Goal: Task Accomplishment & Management: Use online tool/utility

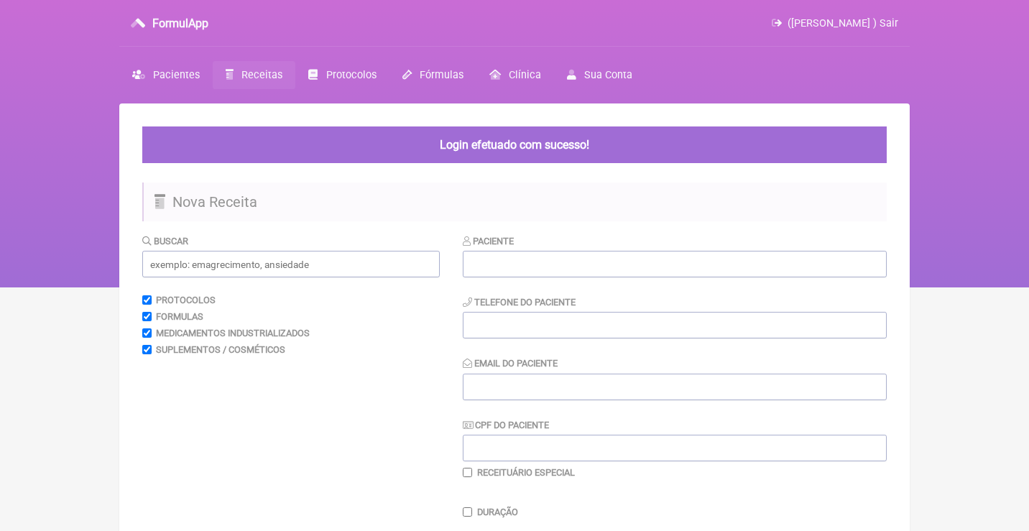
click at [259, 85] on link "Receitas" at bounding box center [254, 75] width 83 height 28
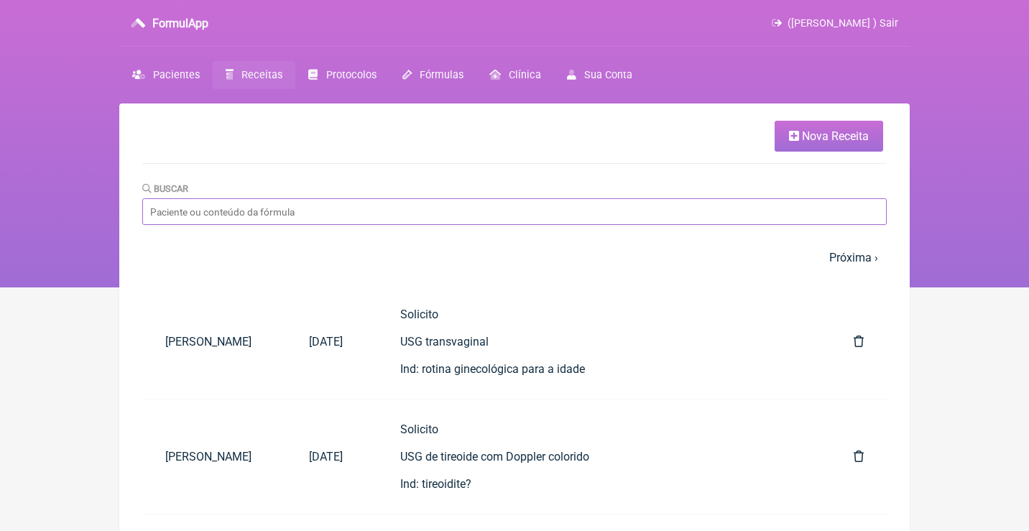
click at [355, 213] on input "Buscar" at bounding box center [514, 211] width 744 height 27
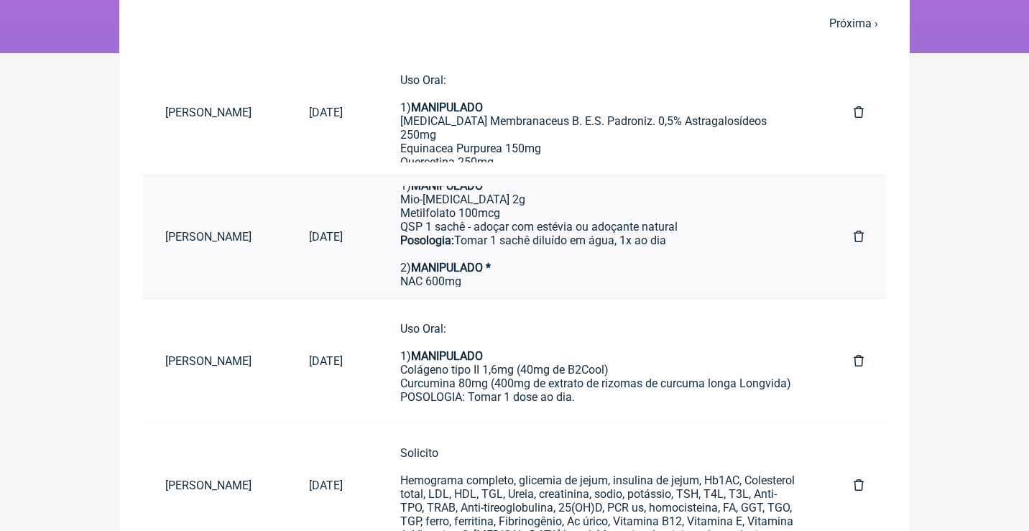
scroll to position [88, 0]
type input "Anna caro"
click at [657, 235] on div "Uso Oral por 90 dias: Veículos preferencialmente vegetais, livres de corantes, …" at bounding box center [598, 219] width 396 height 218
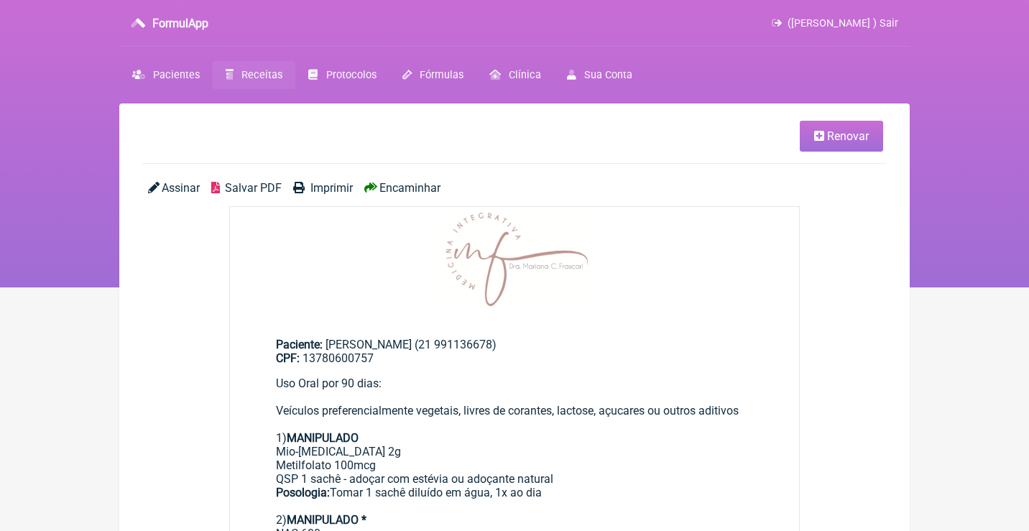
click at [840, 139] on span "Renovar" at bounding box center [848, 136] width 42 height 14
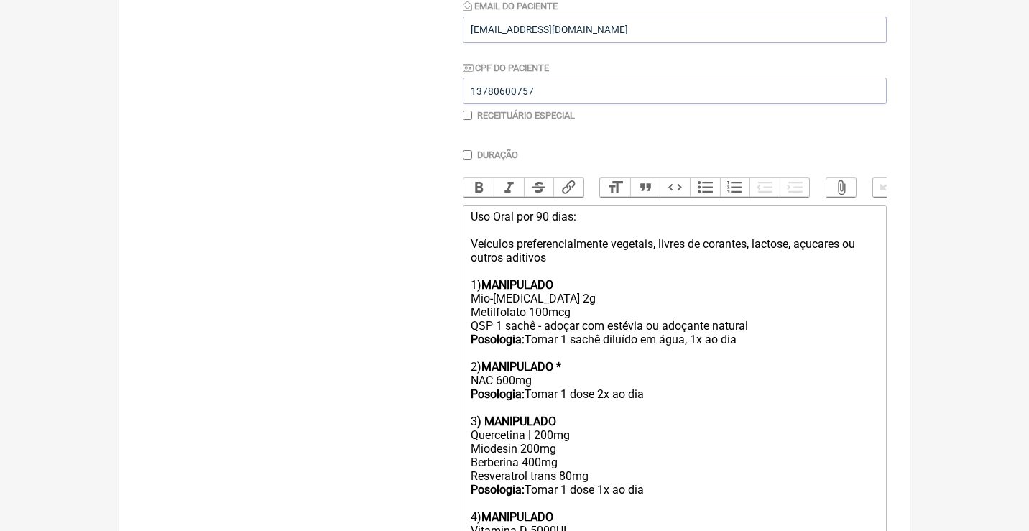
scroll to position [323, 0]
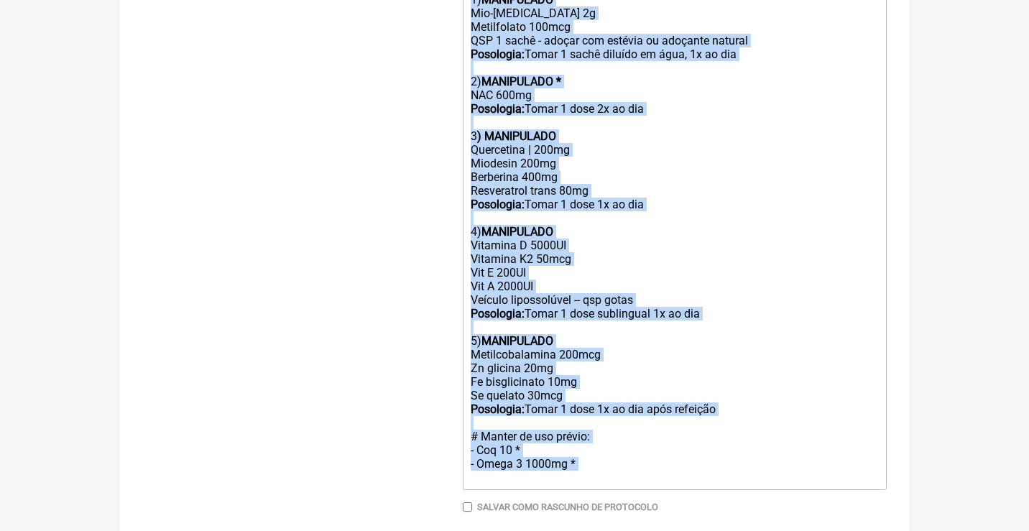
drag, startPoint x: 465, startPoint y: 187, endPoint x: 478, endPoint y: 565, distance: 378.8
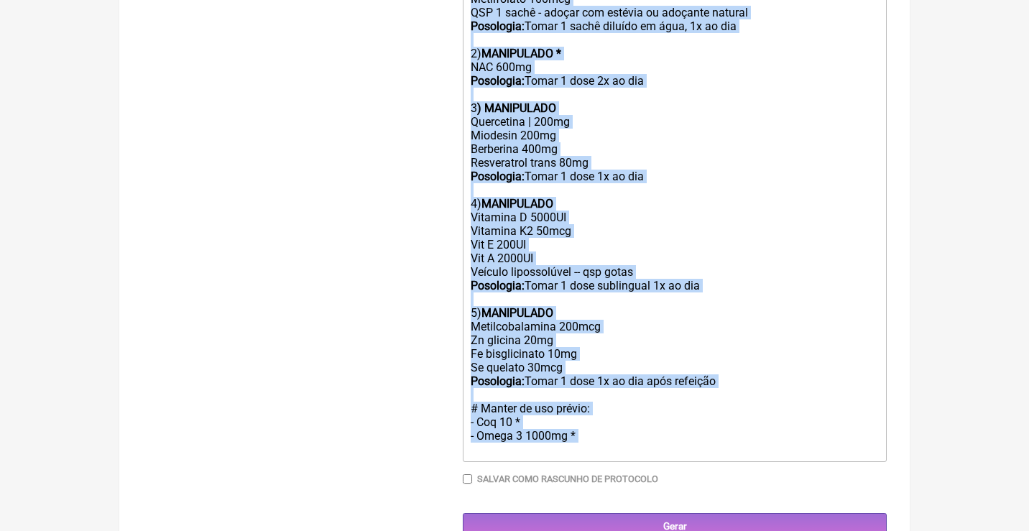
type trix-editor "<div>Uso Oral por 90 dias:<br><br>Veículos preferencialmente vegetais, livres d…"
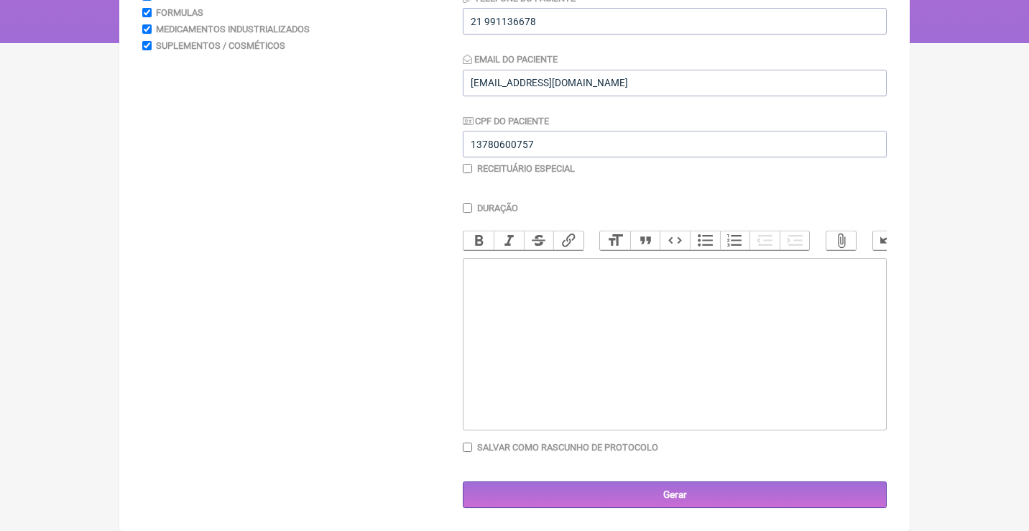
scroll to position [243, 0]
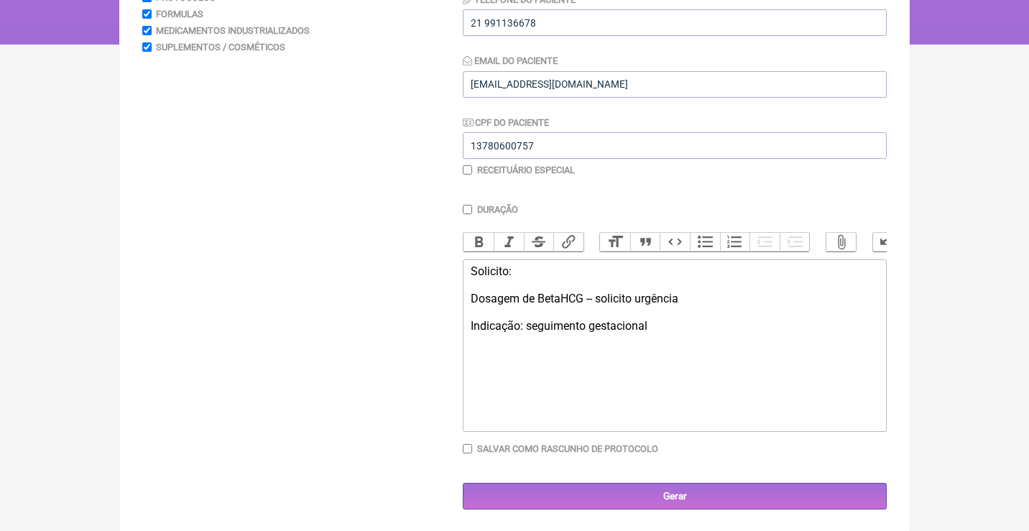
type trix-editor "<div>Solicito:<br><br>Dosagem de BetaHCG -- solicito urgência<br><br>Indicação:…"
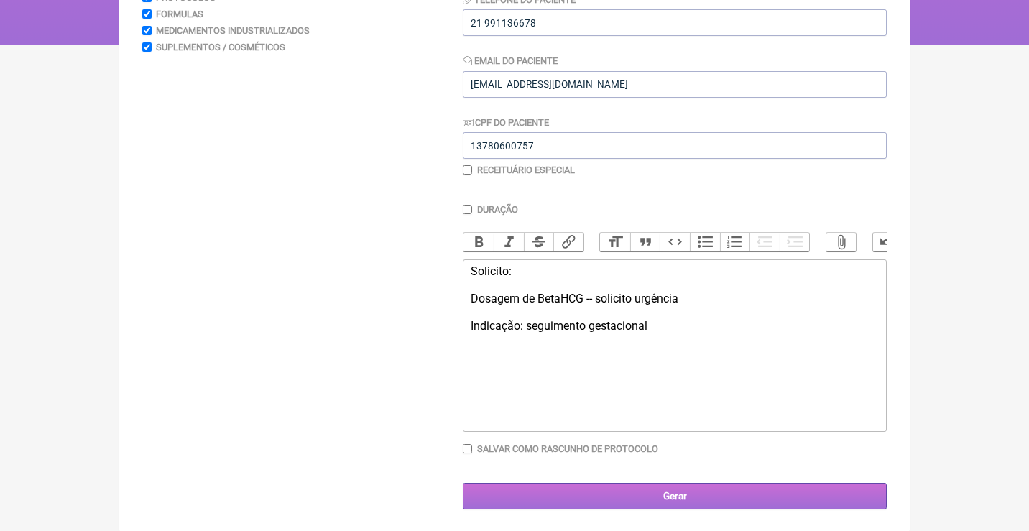
click at [657, 502] on input "Gerar" at bounding box center [675, 496] width 424 height 27
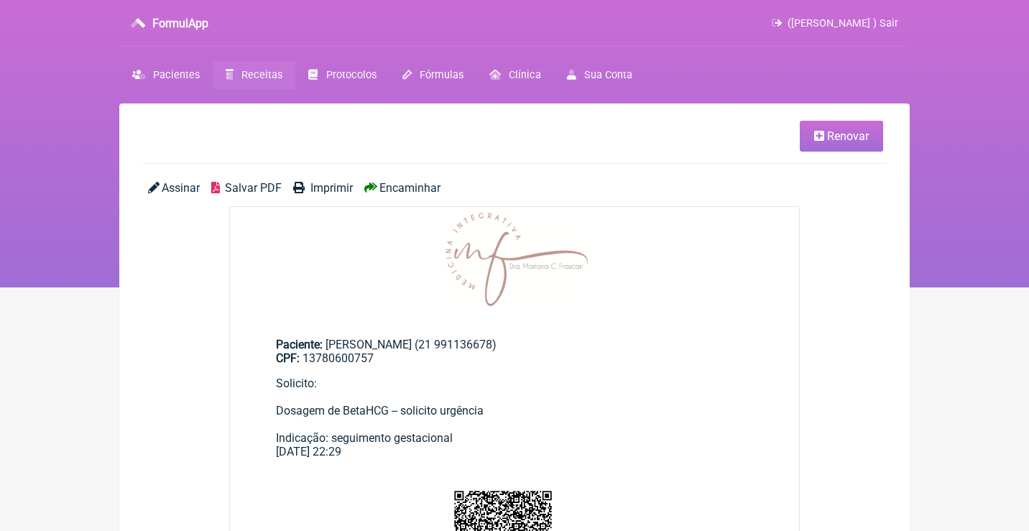
click at [188, 190] on span "Assinar" at bounding box center [181, 188] width 38 height 14
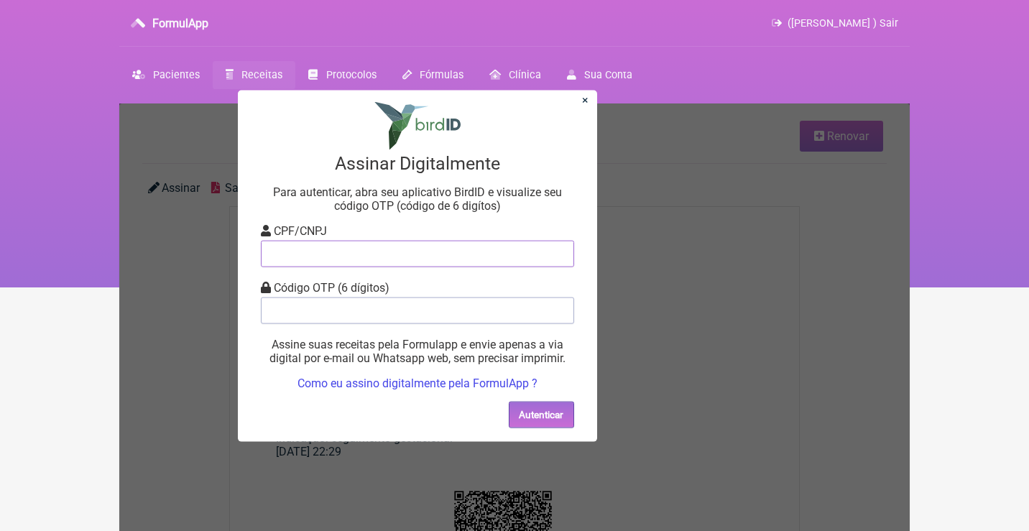
click at [315, 259] on input "tel" at bounding box center [417, 253] width 313 height 27
type input "12805451783"
click at [315, 313] on input "tel" at bounding box center [417, 310] width 313 height 27
type input "806256"
click at [556, 415] on button "Autenticar" at bounding box center [541, 414] width 65 height 27
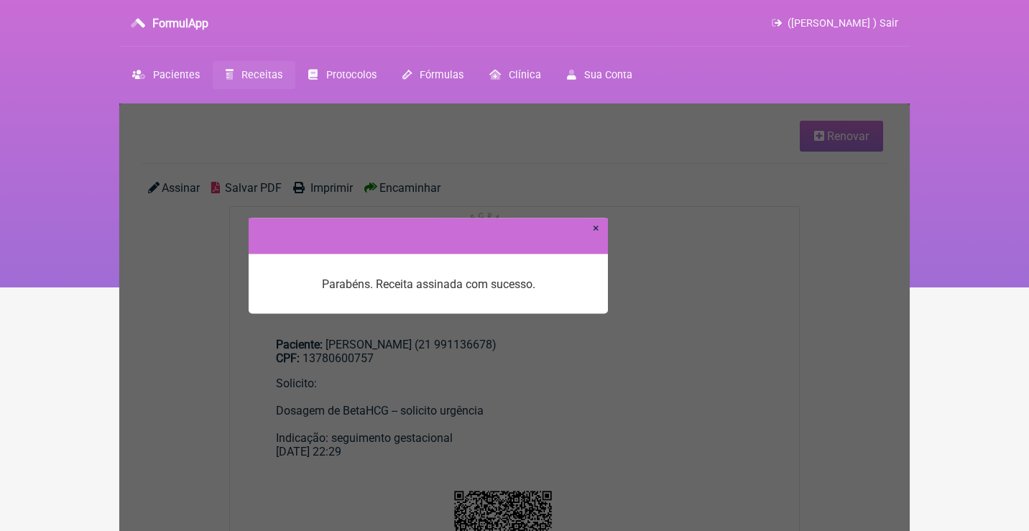
click at [595, 231] on link "×" at bounding box center [596, 228] width 6 height 14
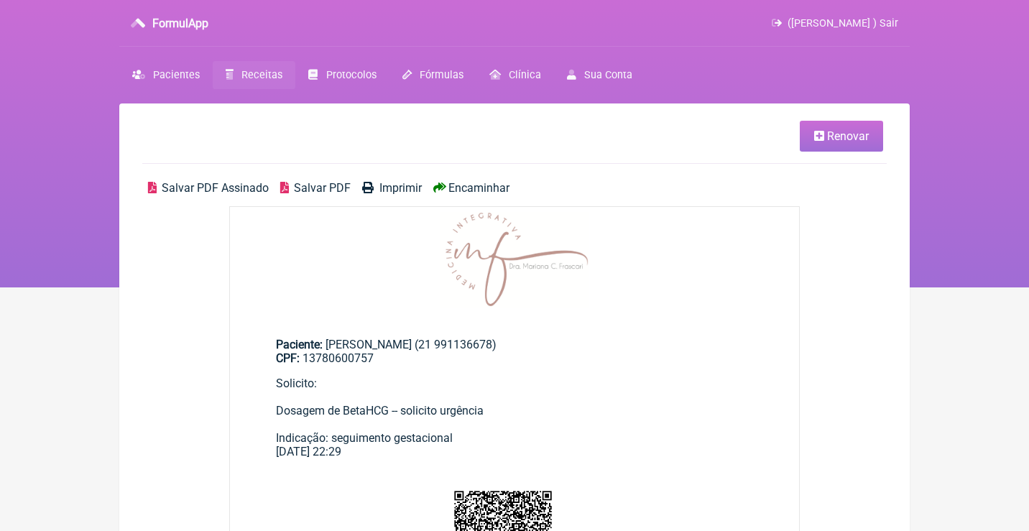
click at [212, 190] on span "Salvar PDF Assinado" at bounding box center [215, 188] width 107 height 14
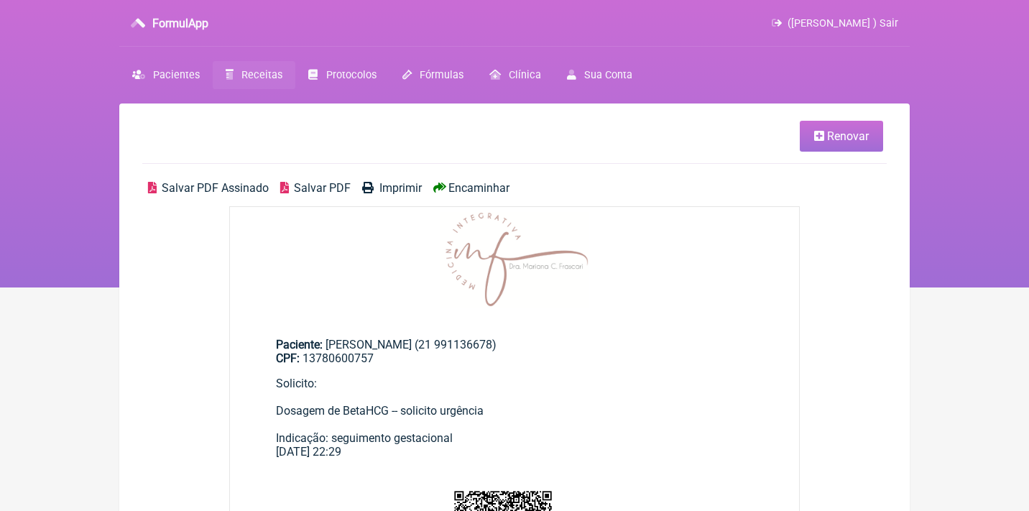
click at [852, 134] on span "Renovar" at bounding box center [848, 136] width 42 height 14
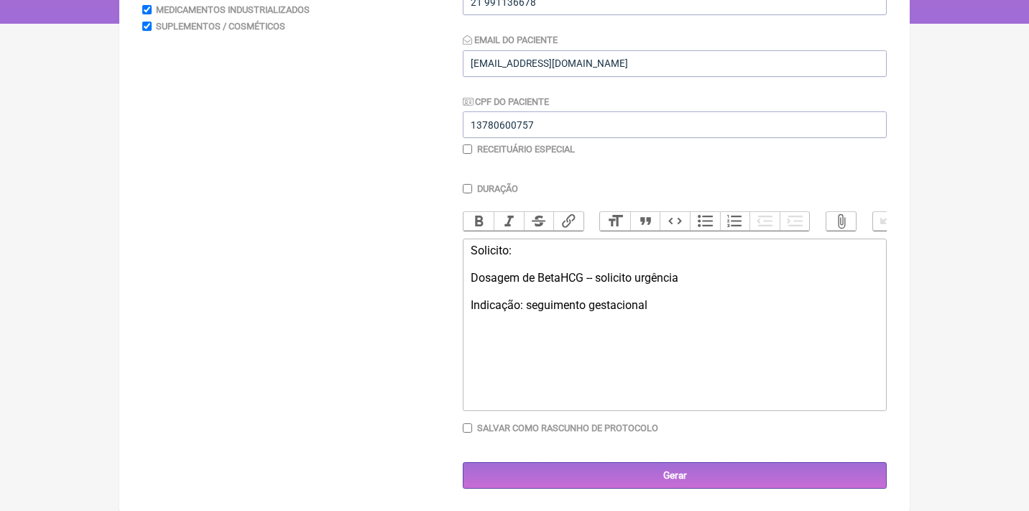
scroll to position [263, 0]
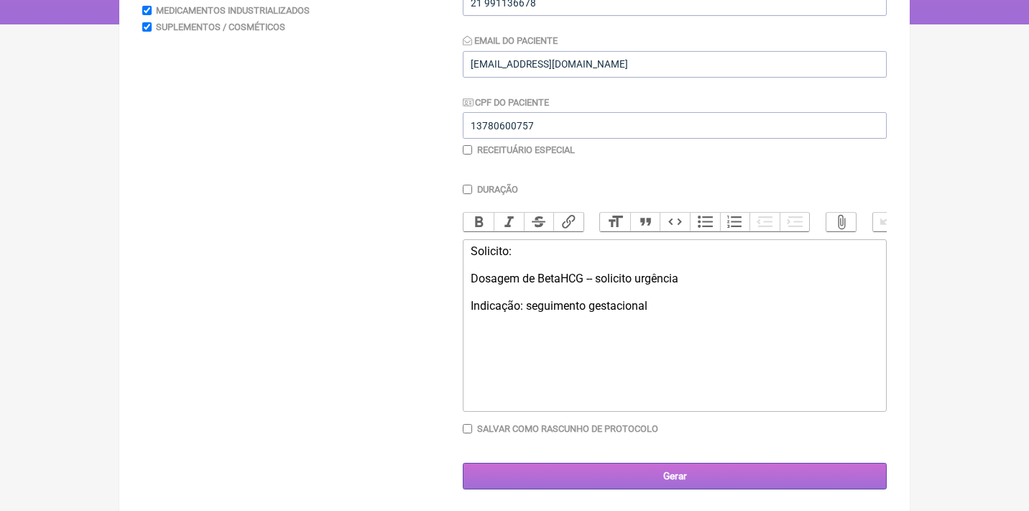
click at [666, 476] on input "Gerar" at bounding box center [675, 476] width 424 height 27
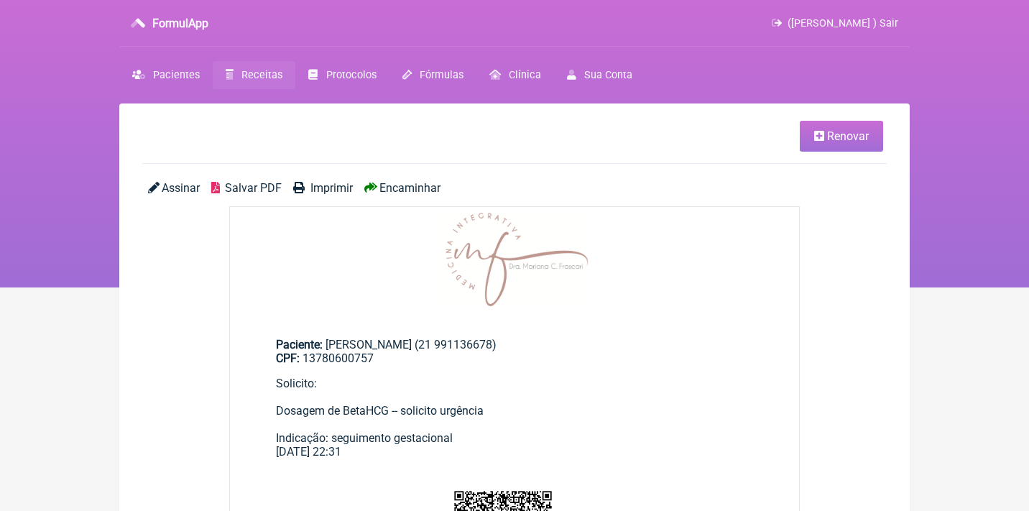
click at [176, 187] on span "Assinar" at bounding box center [181, 188] width 38 height 14
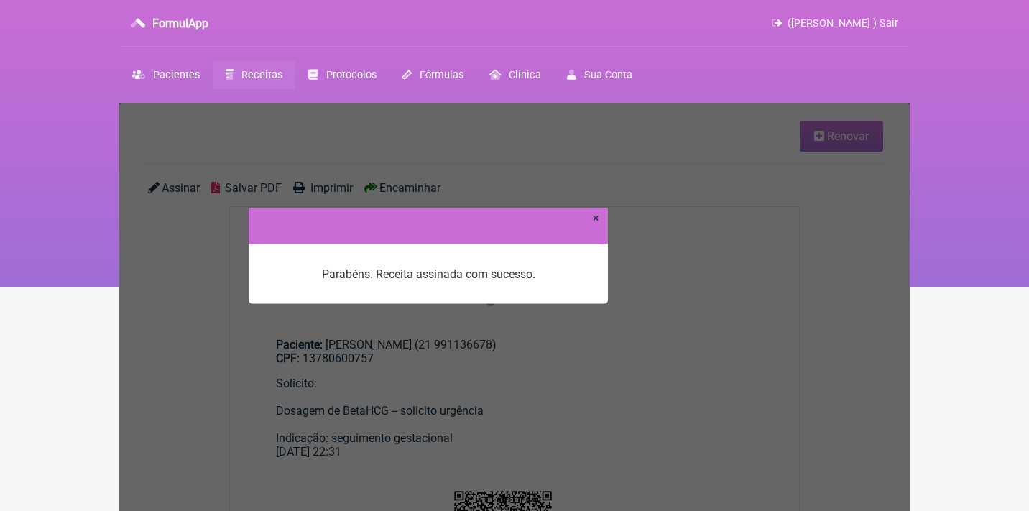
click at [595, 217] on link "×" at bounding box center [596, 217] width 6 height 14
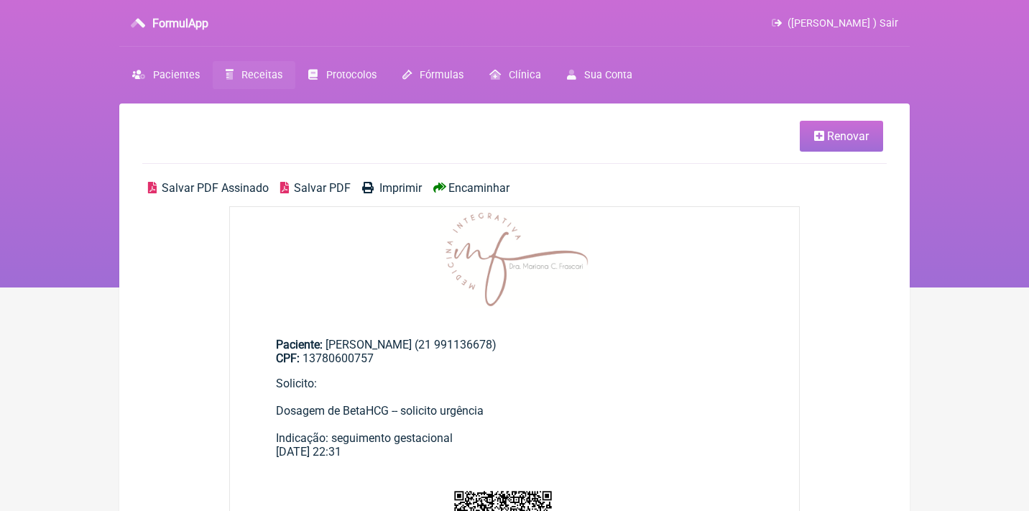
click at [179, 187] on span "Salvar PDF Assinado" at bounding box center [215, 188] width 107 height 14
click at [851, 132] on span "Renovar" at bounding box center [848, 136] width 42 height 14
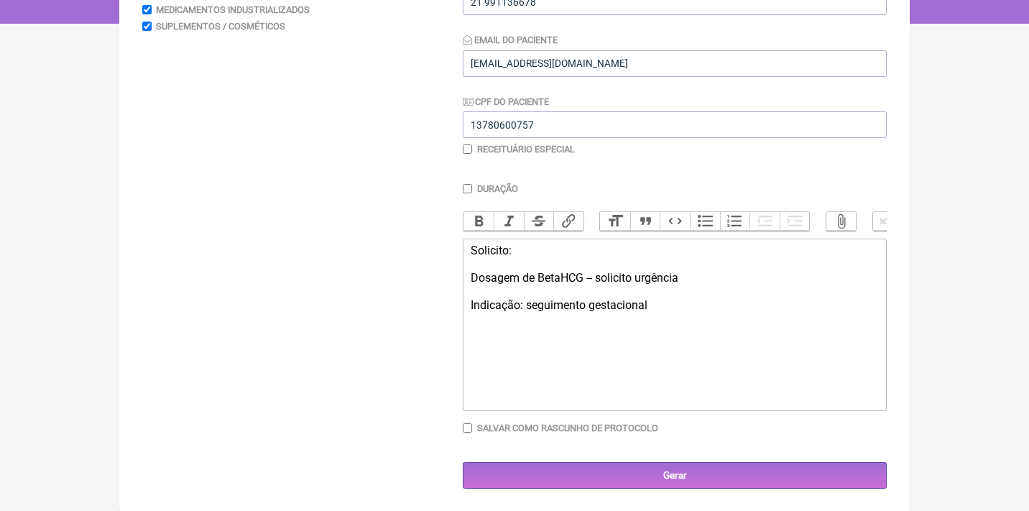
scroll to position [263, 0]
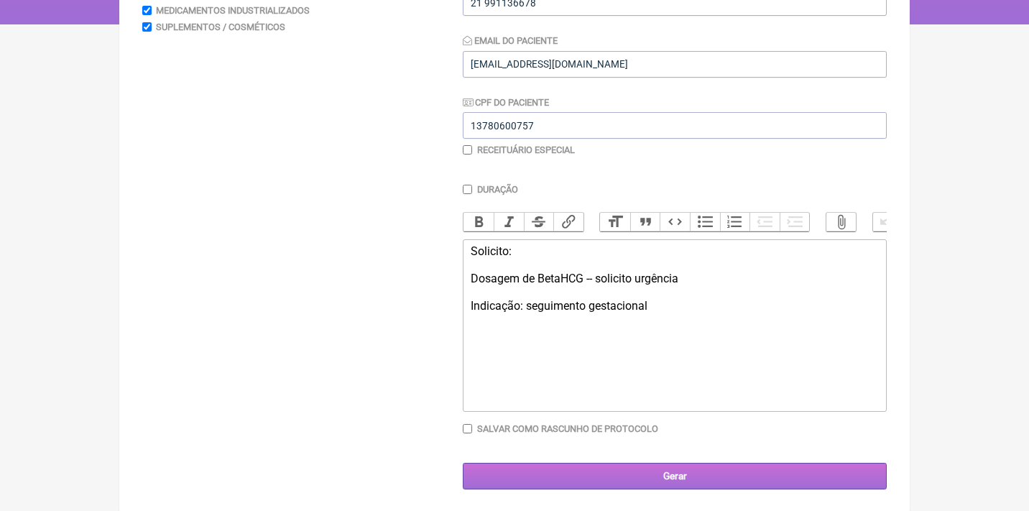
click at [665, 470] on input "Gerar" at bounding box center [675, 476] width 424 height 27
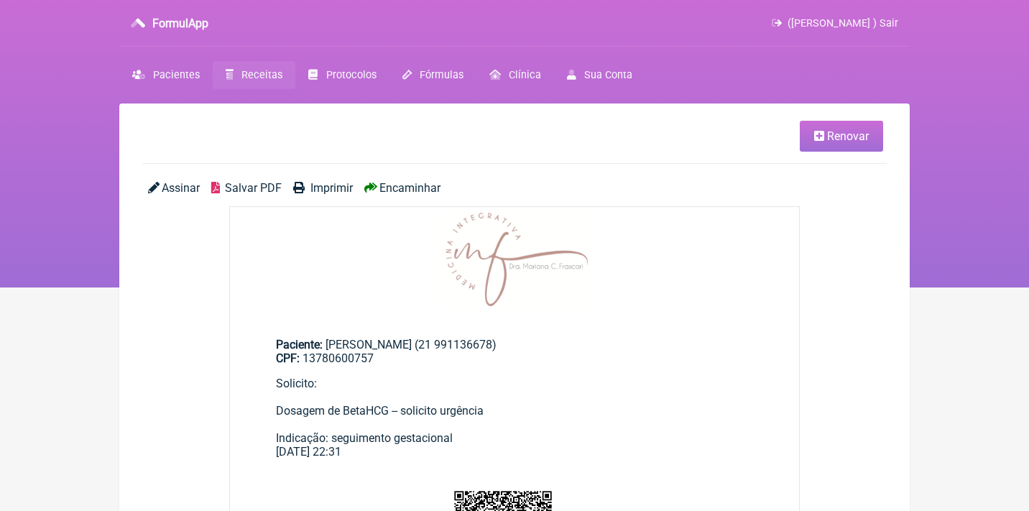
click at [161, 190] on link "Assinar" at bounding box center [174, 188] width 52 height 14
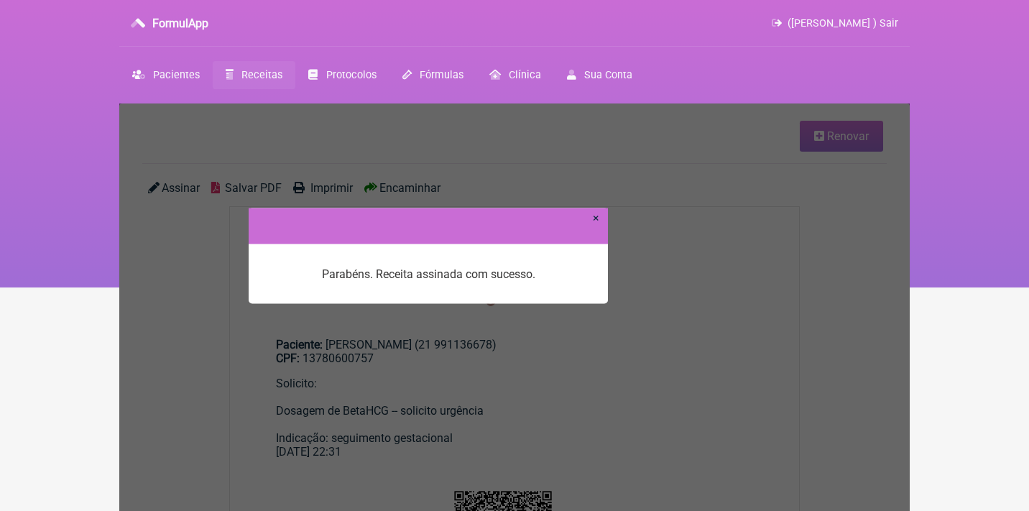
click at [595, 219] on link "×" at bounding box center [596, 217] width 6 height 14
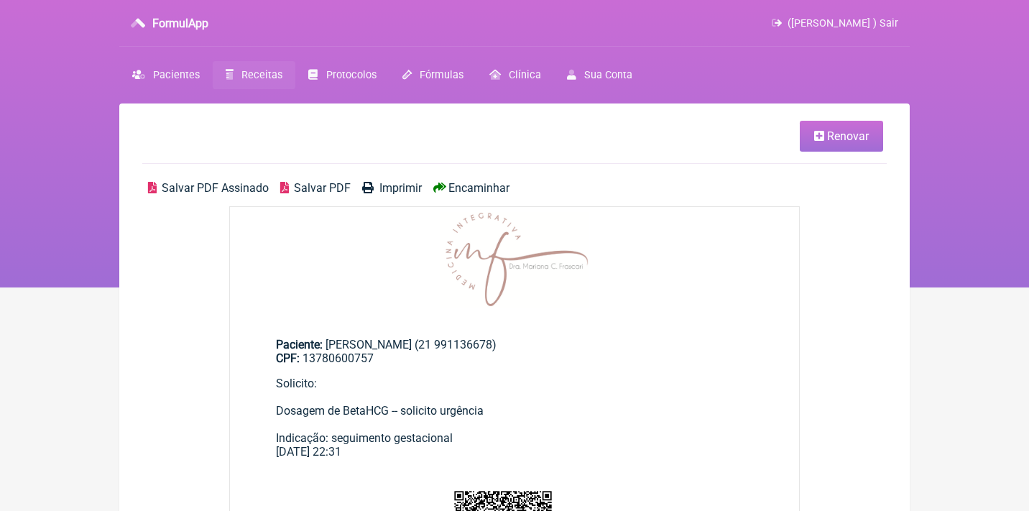
click at [195, 187] on span "Salvar PDF Assinado" at bounding box center [215, 188] width 107 height 14
click at [258, 78] on span "Receitas" at bounding box center [261, 75] width 41 height 12
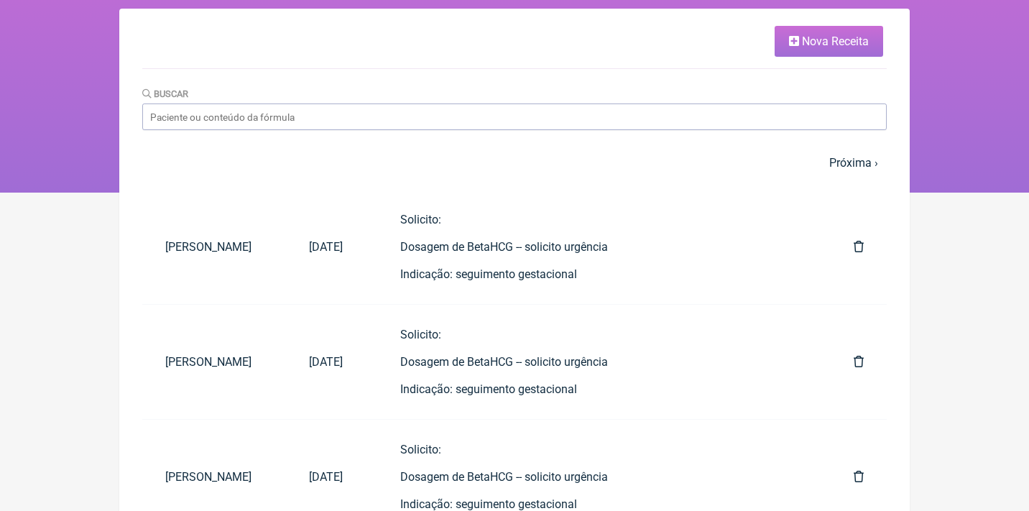
scroll to position [118, 0]
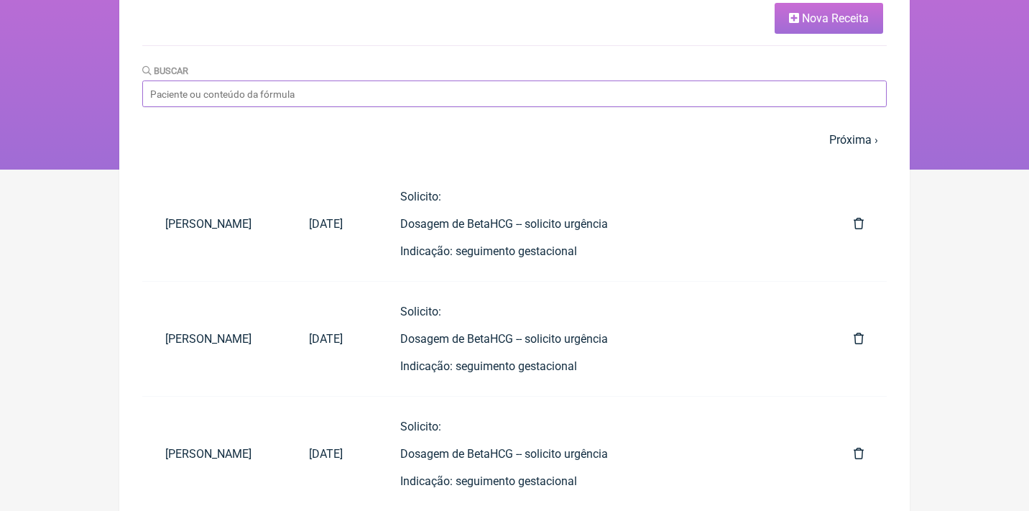
click at [276, 96] on input "Buscar" at bounding box center [514, 93] width 744 height 27
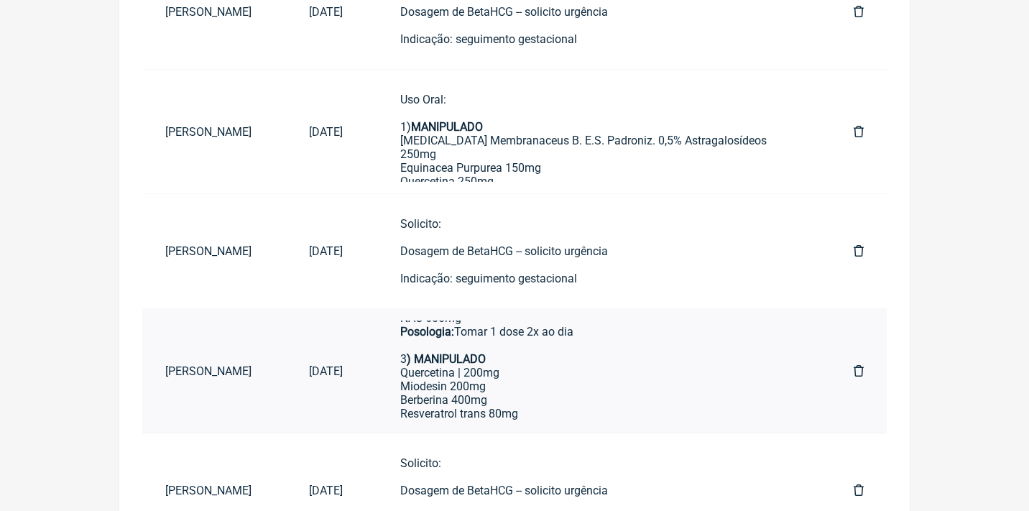
scroll to position [183, 0]
type input "[PERSON_NAME]"
click at [422, 368] on link "Uso Oral por 90 dias: Veículos preferencialmente vegetais, livres de corantes, …" at bounding box center [598, 370] width 442 height 101
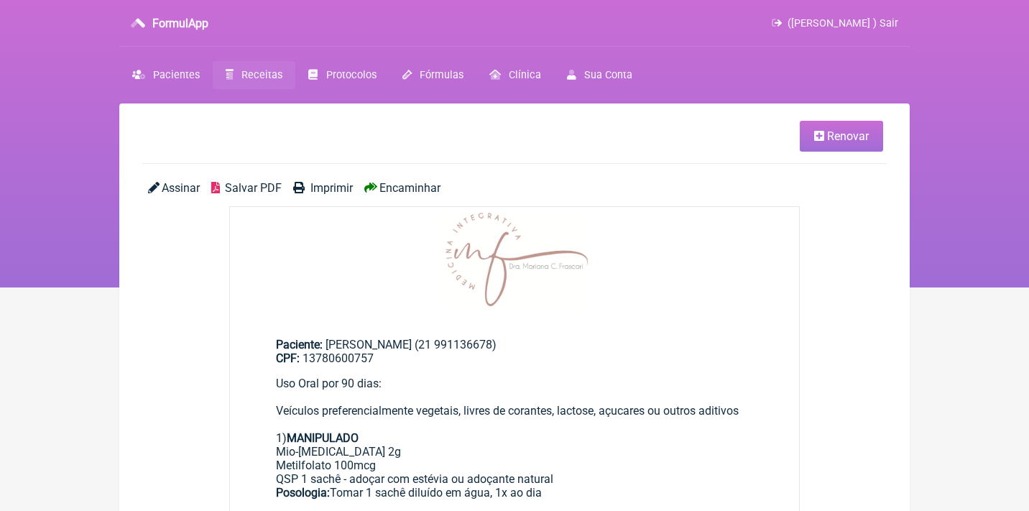
click at [409, 192] on span "Encaminhar" at bounding box center [409, 188] width 61 height 14
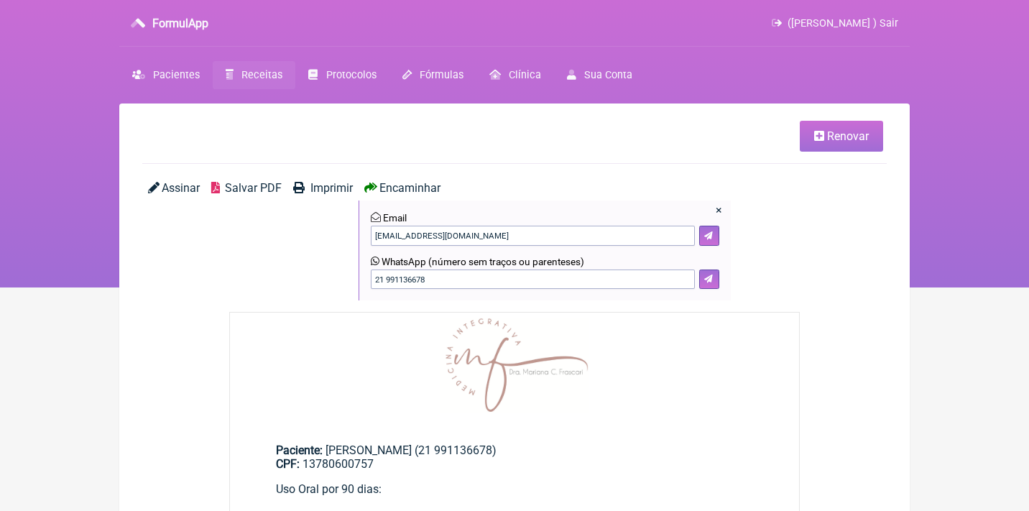
click at [241, 181] on span "Salvar PDF" at bounding box center [253, 188] width 57 height 14
click at [266, 73] on span "Receitas" at bounding box center [261, 75] width 41 height 12
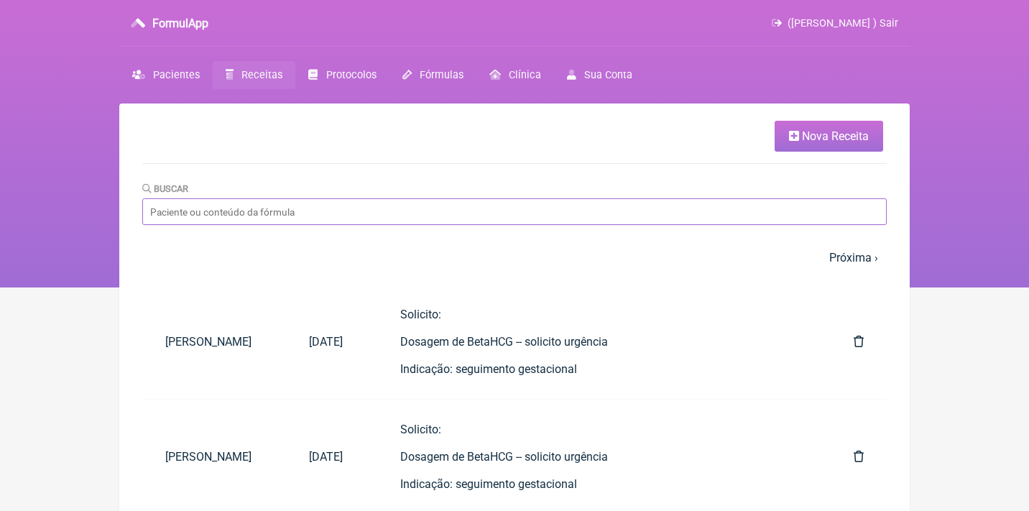
click at [421, 202] on input "Buscar" at bounding box center [514, 211] width 744 height 27
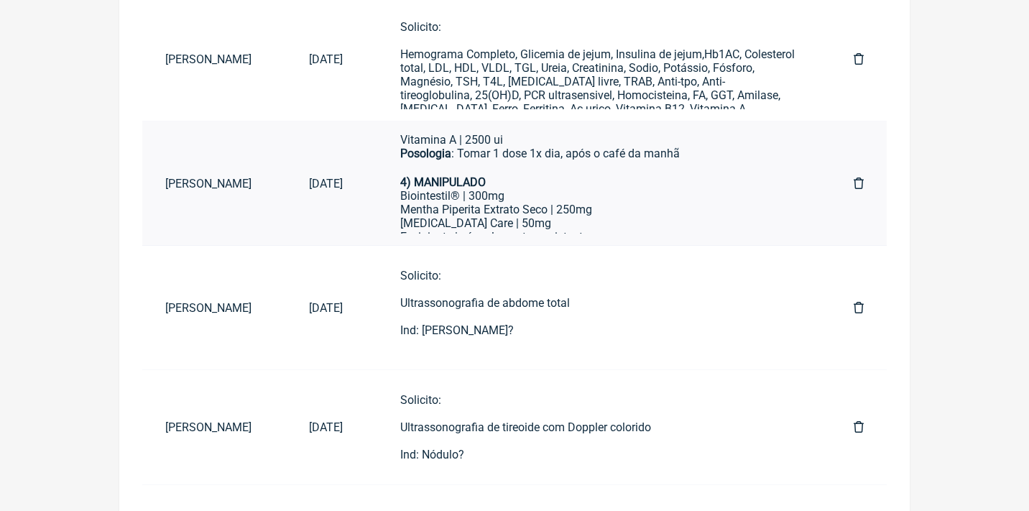
scroll to position [343, 0]
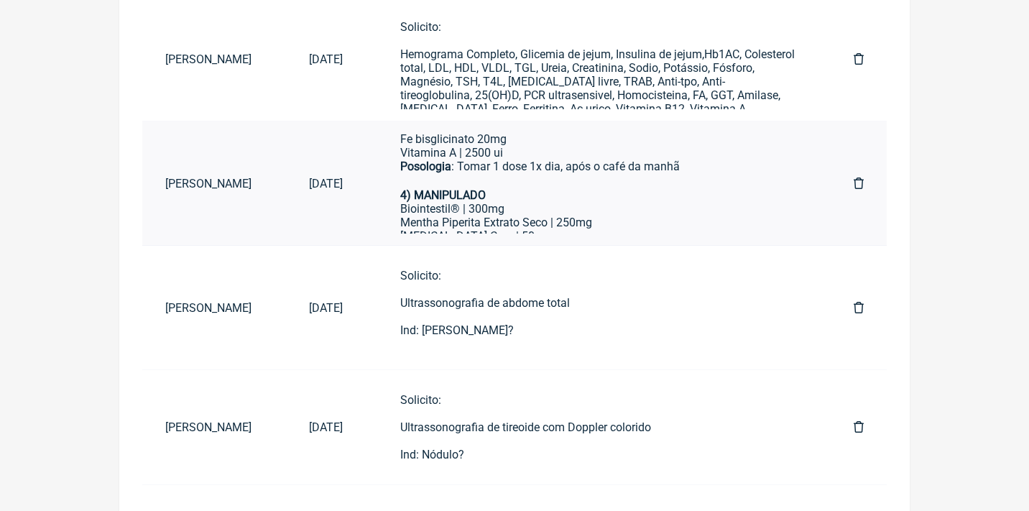
type input "[PERSON_NAME]"
click at [543, 215] on div "Mentha Piperita Extrato Seco | 250mg" at bounding box center [598, 222] width 396 height 14
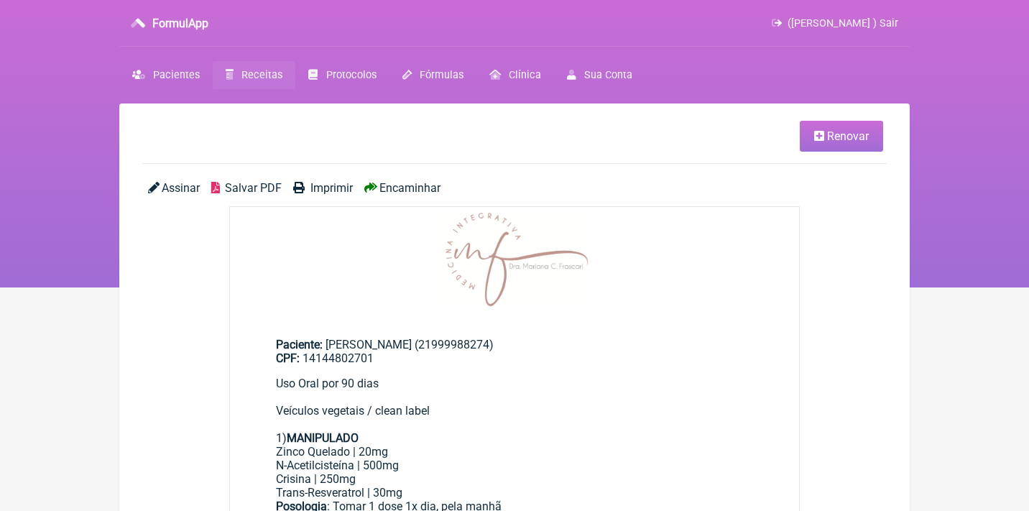
click at [823, 141] on link "Renovar" at bounding box center [841, 136] width 83 height 31
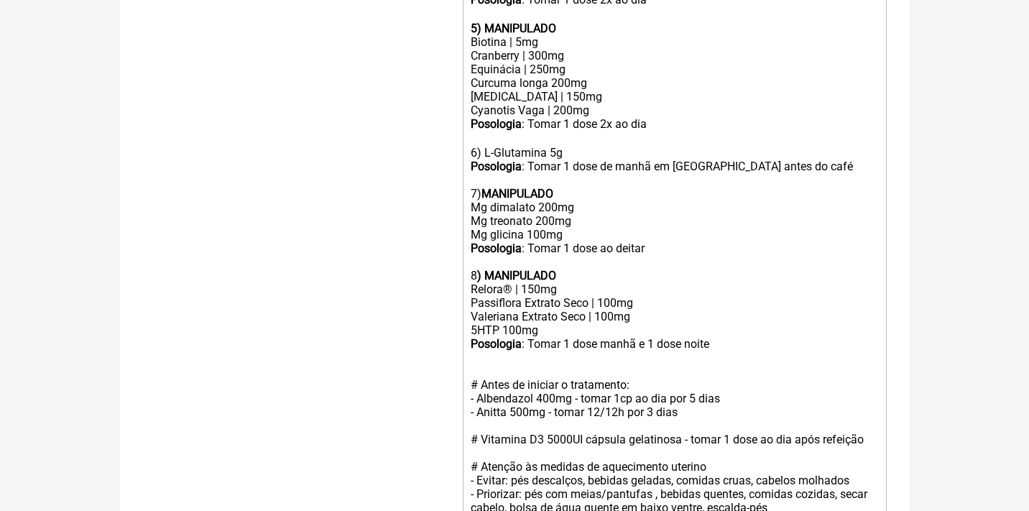
scroll to position [948, 0]
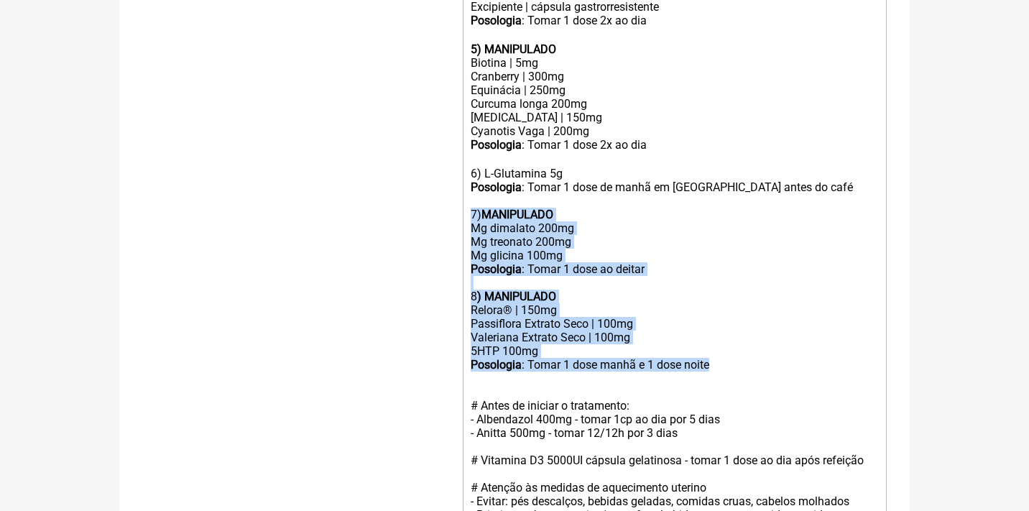
drag, startPoint x: 754, startPoint y: 325, endPoint x: 453, endPoint y: 175, distance: 336.3
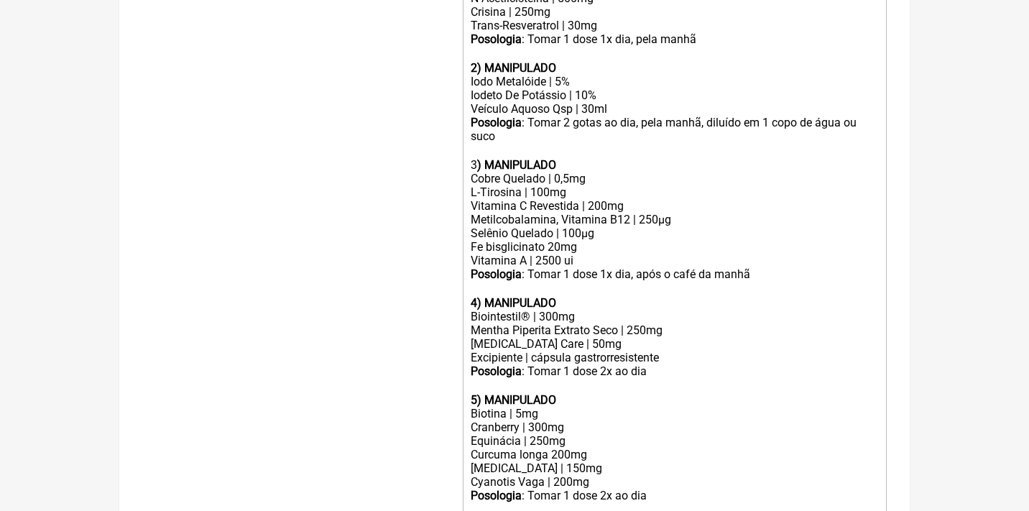
scroll to position [598, 0]
click at [586, 433] on div "Equinácia | 250mg Curcuma longa 200mg" at bounding box center [675, 446] width 408 height 27
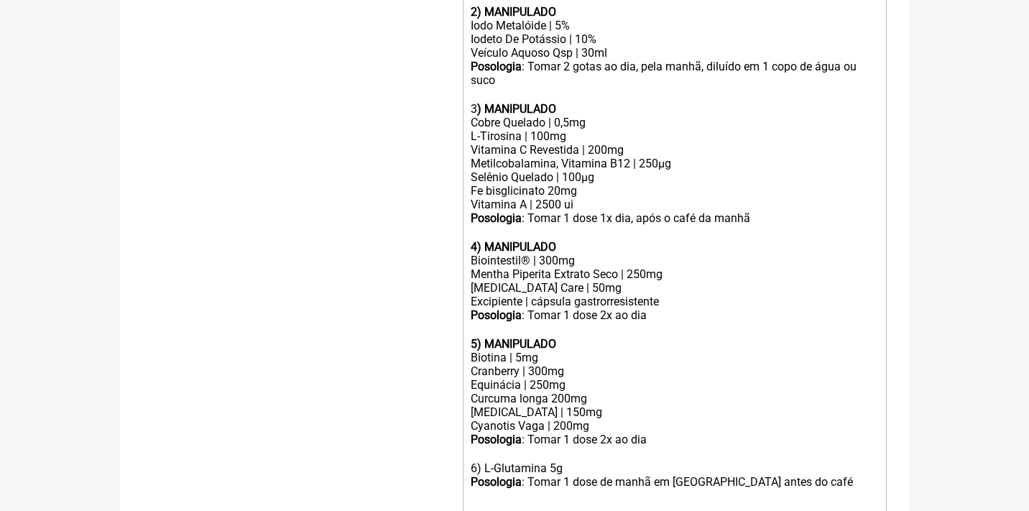
scroll to position [659, 0]
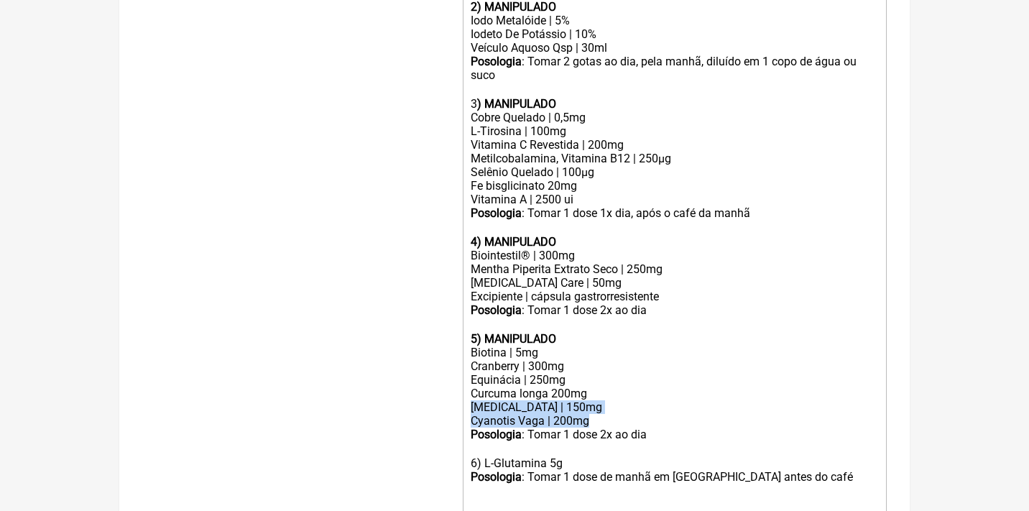
drag, startPoint x: 599, startPoint y: 385, endPoint x: 453, endPoint y: 369, distance: 146.8
click at [454, 370] on form "Buscar Protocolos Formulas Medicamentos Industrializados Suplementos / Cosmétic…" at bounding box center [514, 157] width 744 height 1284
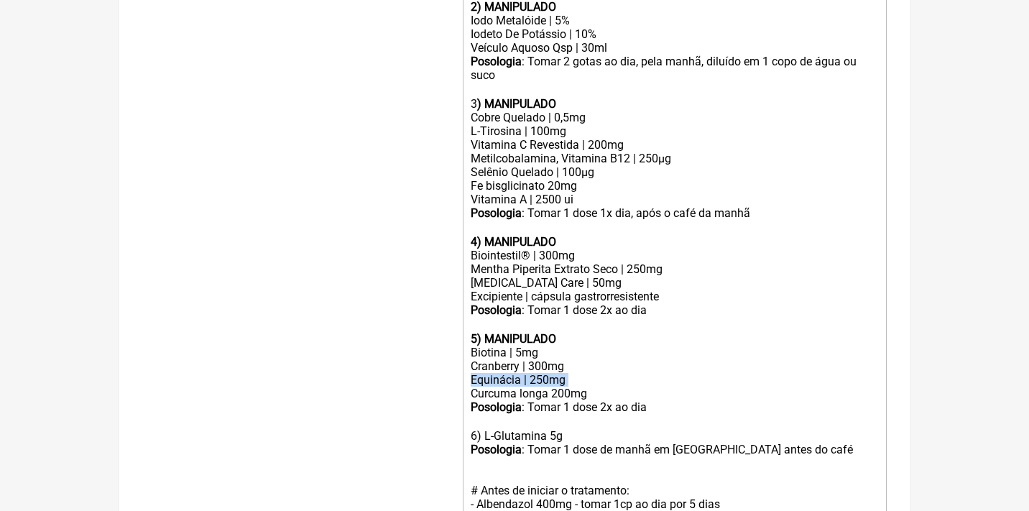
drag, startPoint x: 571, startPoint y: 345, endPoint x: 459, endPoint y: 352, distance: 112.3
click at [459, 352] on form "Buscar Protocolos Formulas Medicamentos Industrializados Suplementos / Cosmétic…" at bounding box center [514, 143] width 744 height 1256
drag, startPoint x: 601, startPoint y: 343, endPoint x: 450, endPoint y: 344, distance: 150.1
click at [455, 347] on form "Buscar Protocolos Formulas Medicamentos Industrializados Suplementos / Cosmétic…" at bounding box center [514, 143] width 744 height 1256
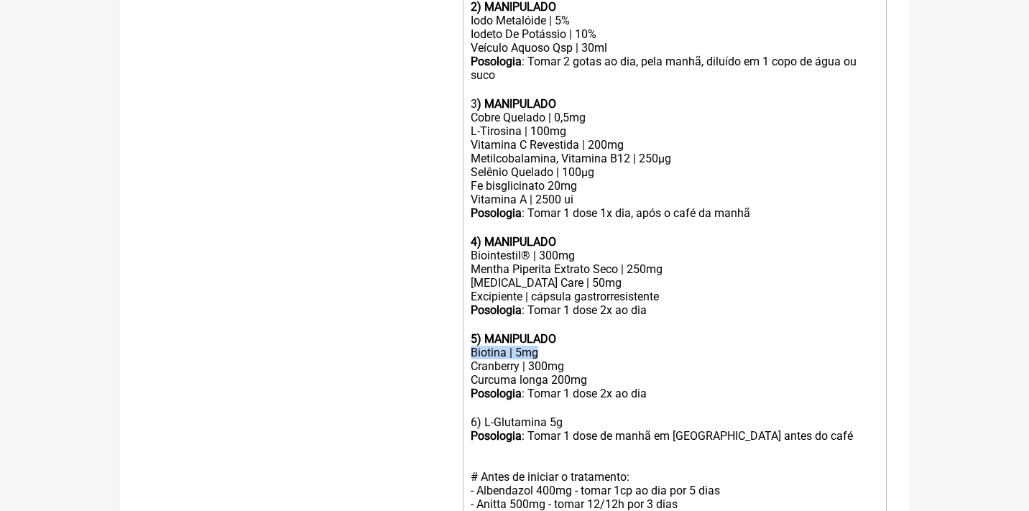
drag, startPoint x: 547, startPoint y: 318, endPoint x: 437, endPoint y: 311, distance: 110.1
click at [440, 315] on form "Buscar Protocolos Formulas Medicamentos Industrializados Suplementos / Cosmétic…" at bounding box center [514, 136] width 744 height 1243
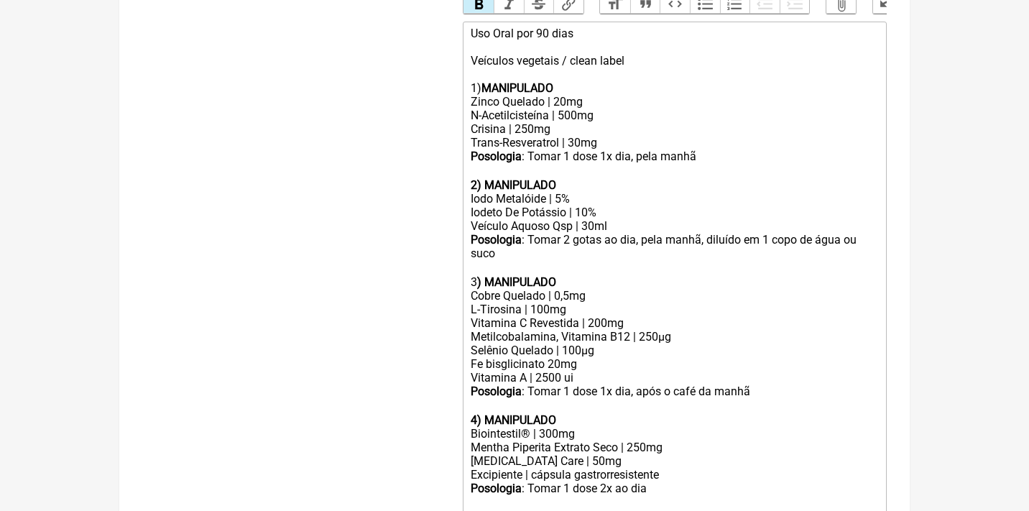
scroll to position [480, 0]
drag, startPoint x: 578, startPoint y: 287, endPoint x: 462, endPoint y: 292, distance: 116.5
click at [464, 293] on trix-editor "Uso Oral por 90 dias Veículos vegetais / clean label 1) MANIPULADO Zinco Quelad…" at bounding box center [675, 433] width 424 height 823
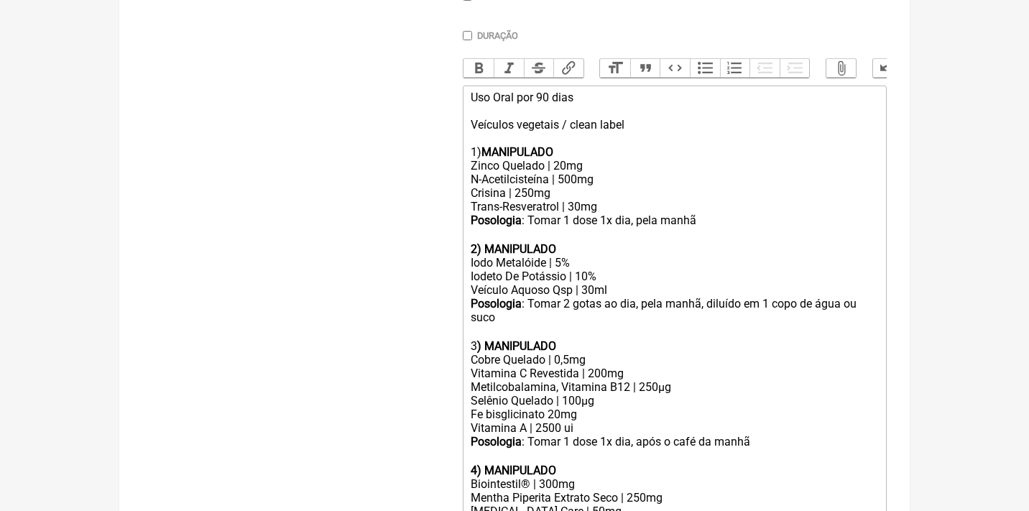
scroll to position [412, 0]
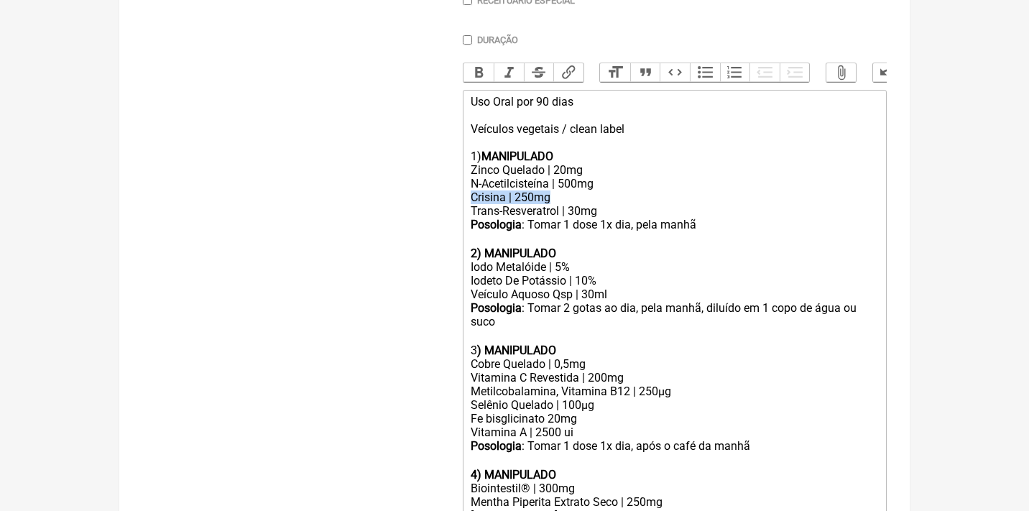
drag, startPoint x: 561, startPoint y: 185, endPoint x: 458, endPoint y: 190, distance: 103.6
click at [458, 190] on form "Buscar Protocolos Formulas Medicamentos Industrializados Suplementos / Cosmétic…" at bounding box center [514, 369] width 744 height 1215
type trix-editor "<lor>Ips Dolo sit 05 amet<co><ad>Elitsedd eiusmodt / incid utlab<et><do>2) <mag…"
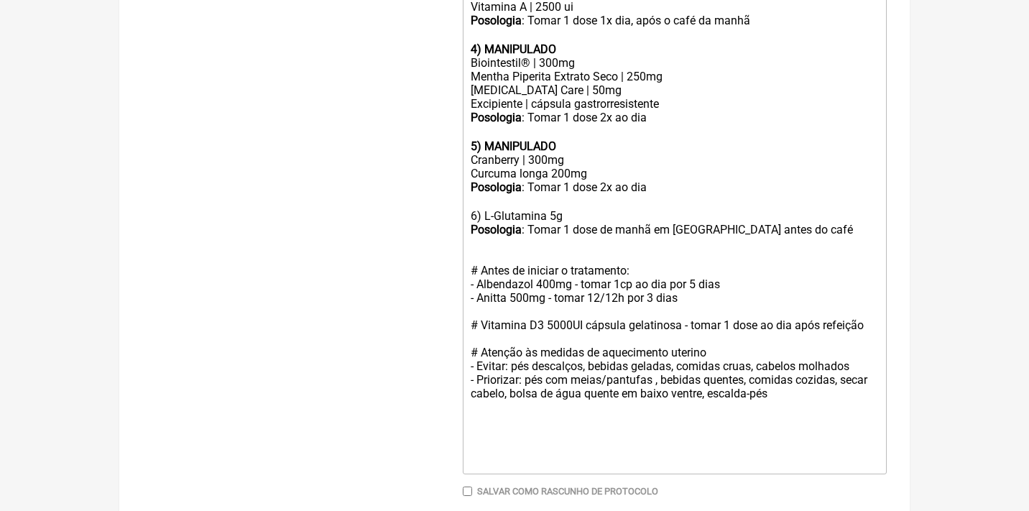
scroll to position [825, 0]
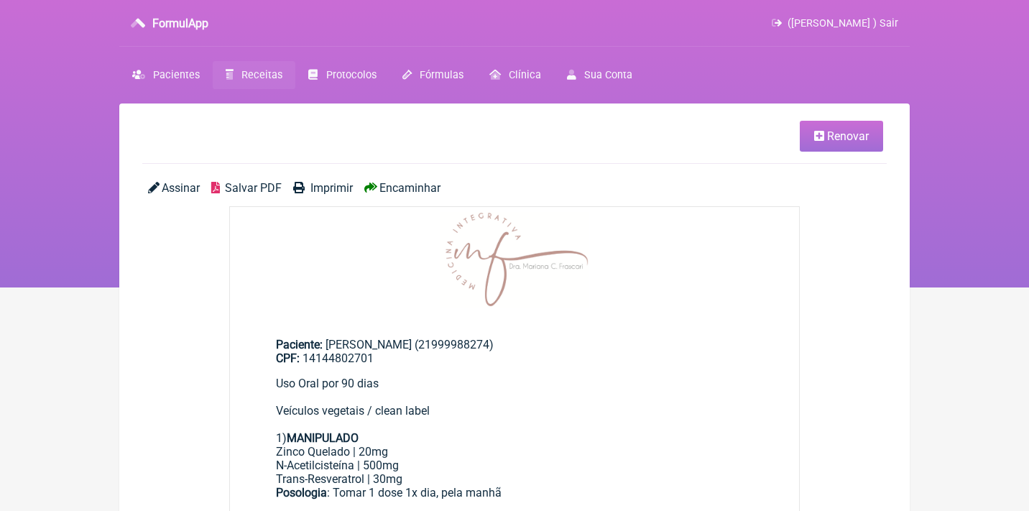
click at [263, 185] on span "Salvar PDF" at bounding box center [253, 188] width 57 height 14
